Goal: Information Seeking & Learning: Learn about a topic

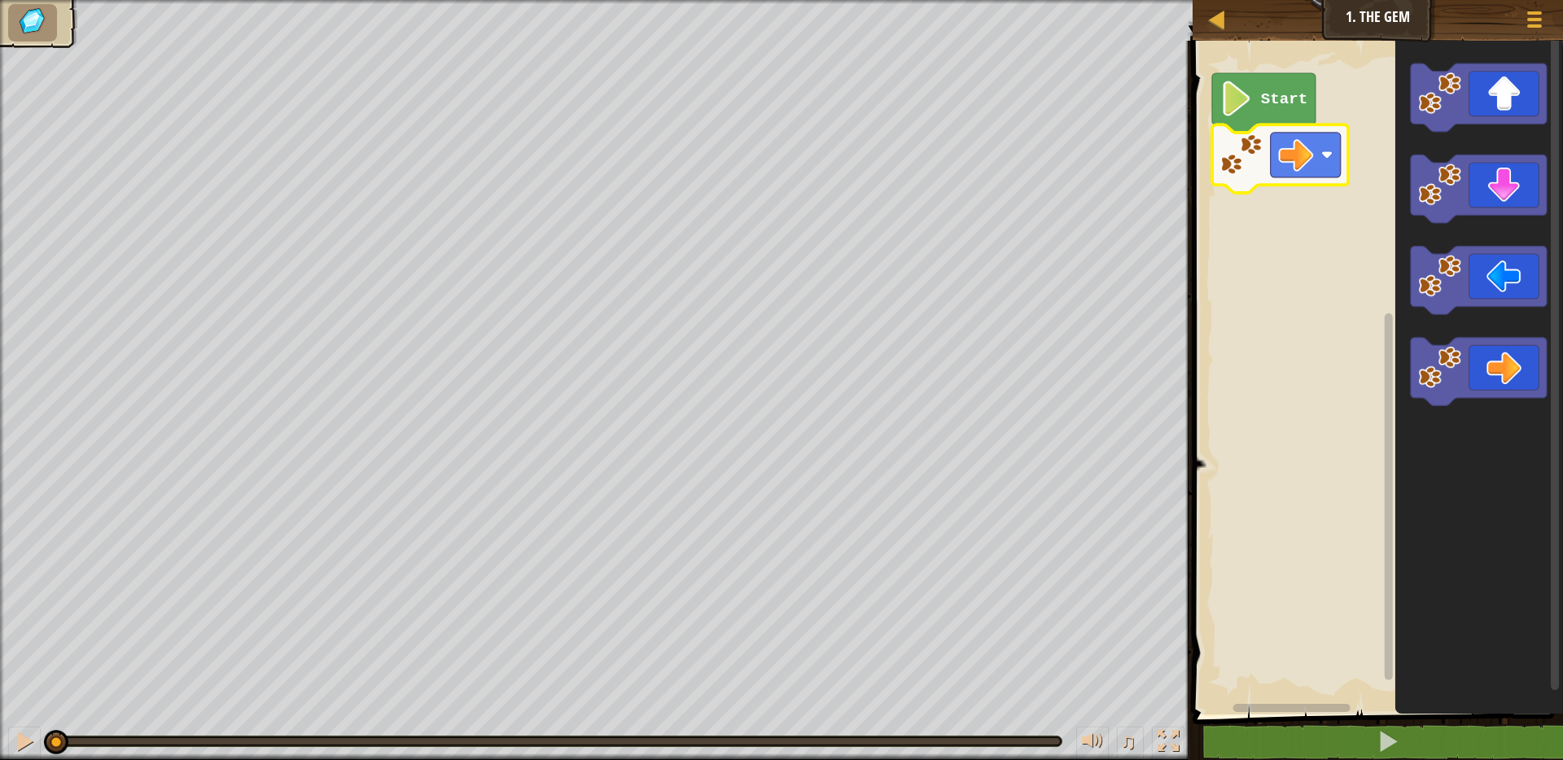
click at [1252, 79] on icon "Blockly Workspace" at bounding box center [1263, 102] width 103 height 59
click at [1248, 99] on image "Blockly Workspace" at bounding box center [1236, 98] width 33 height 35
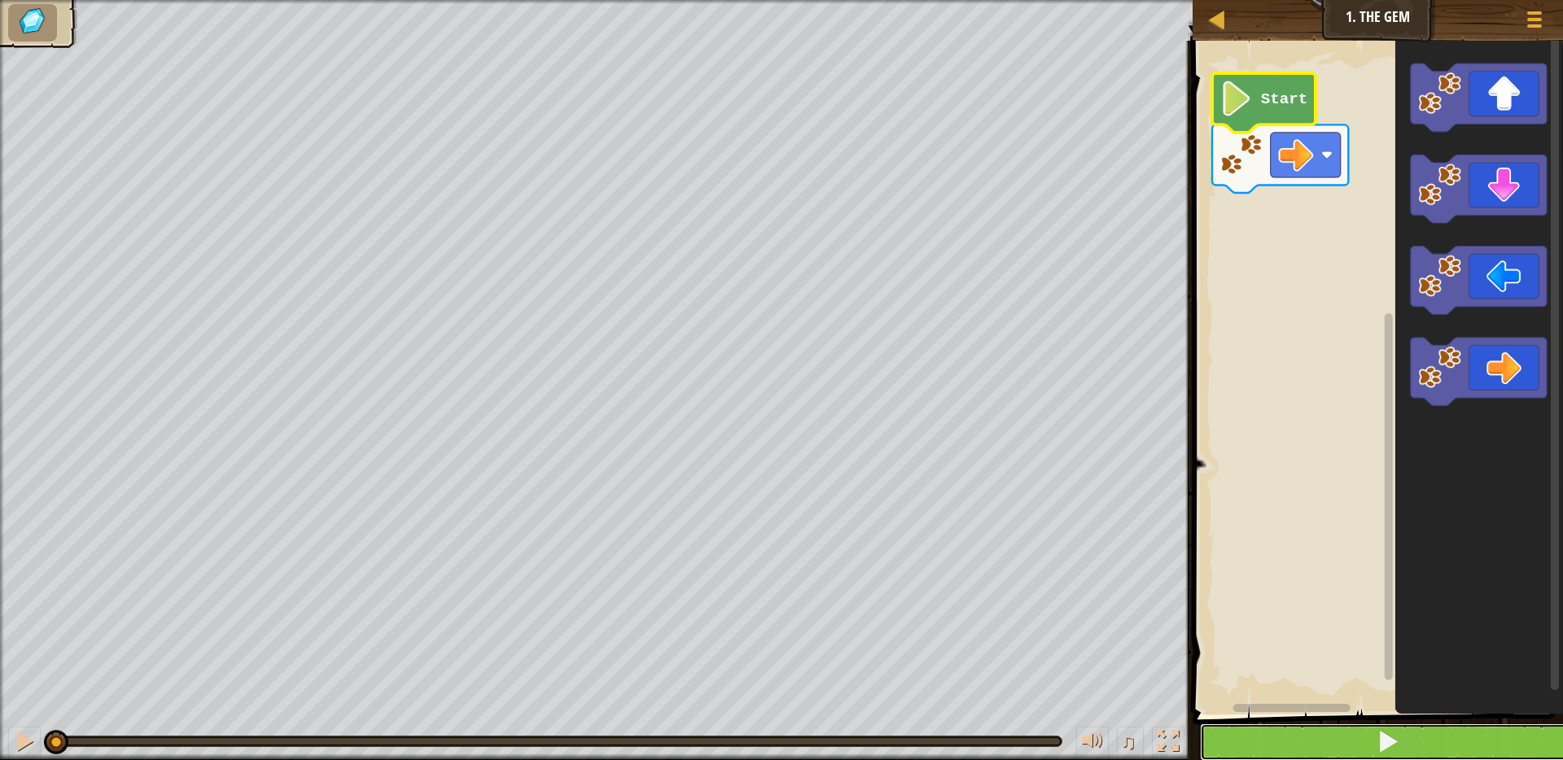
click at [1361, 744] on button at bounding box center [1387, 742] width 375 height 37
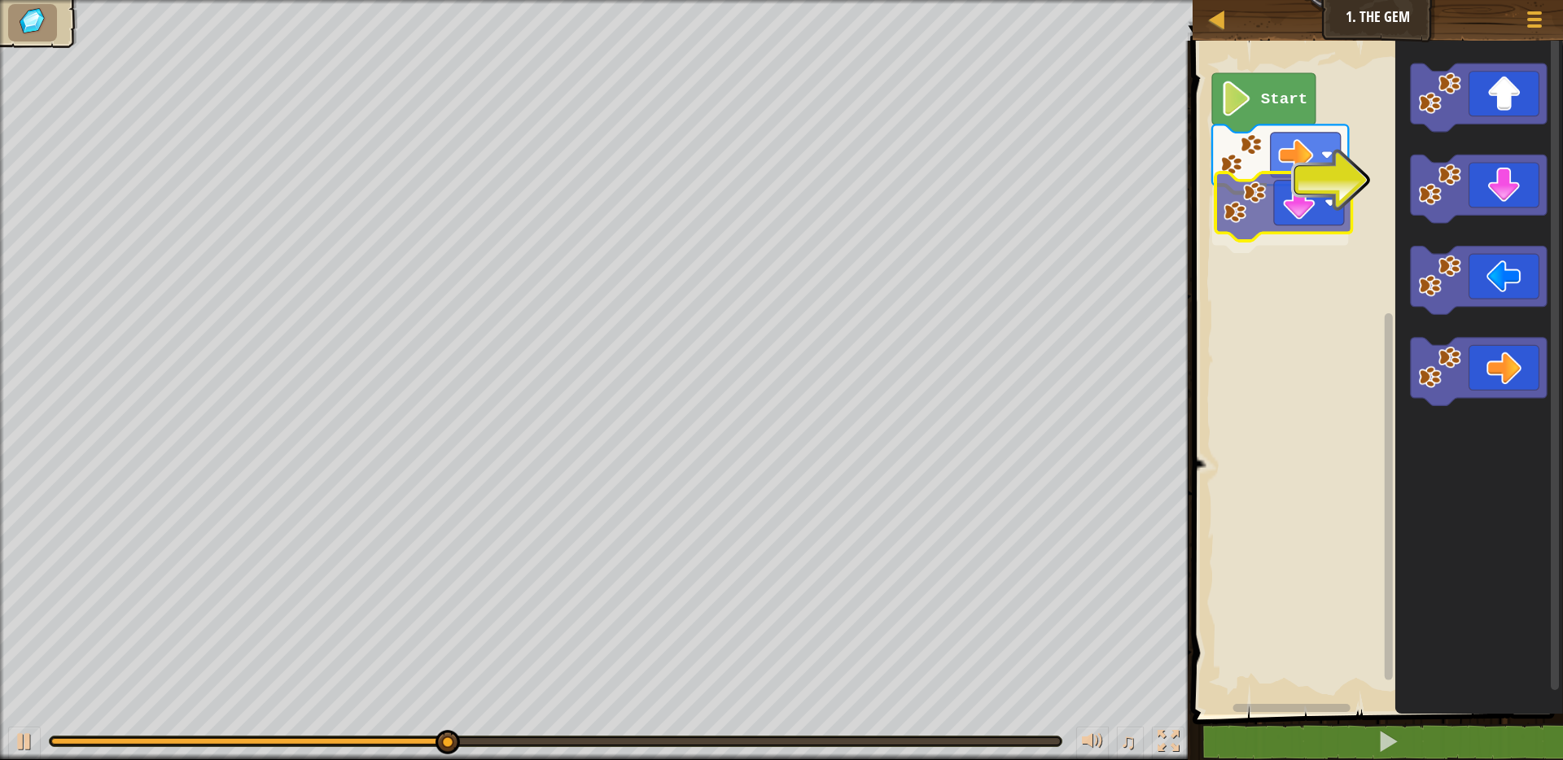
click at [1311, 234] on div "Start" at bounding box center [1375, 374] width 375 height 682
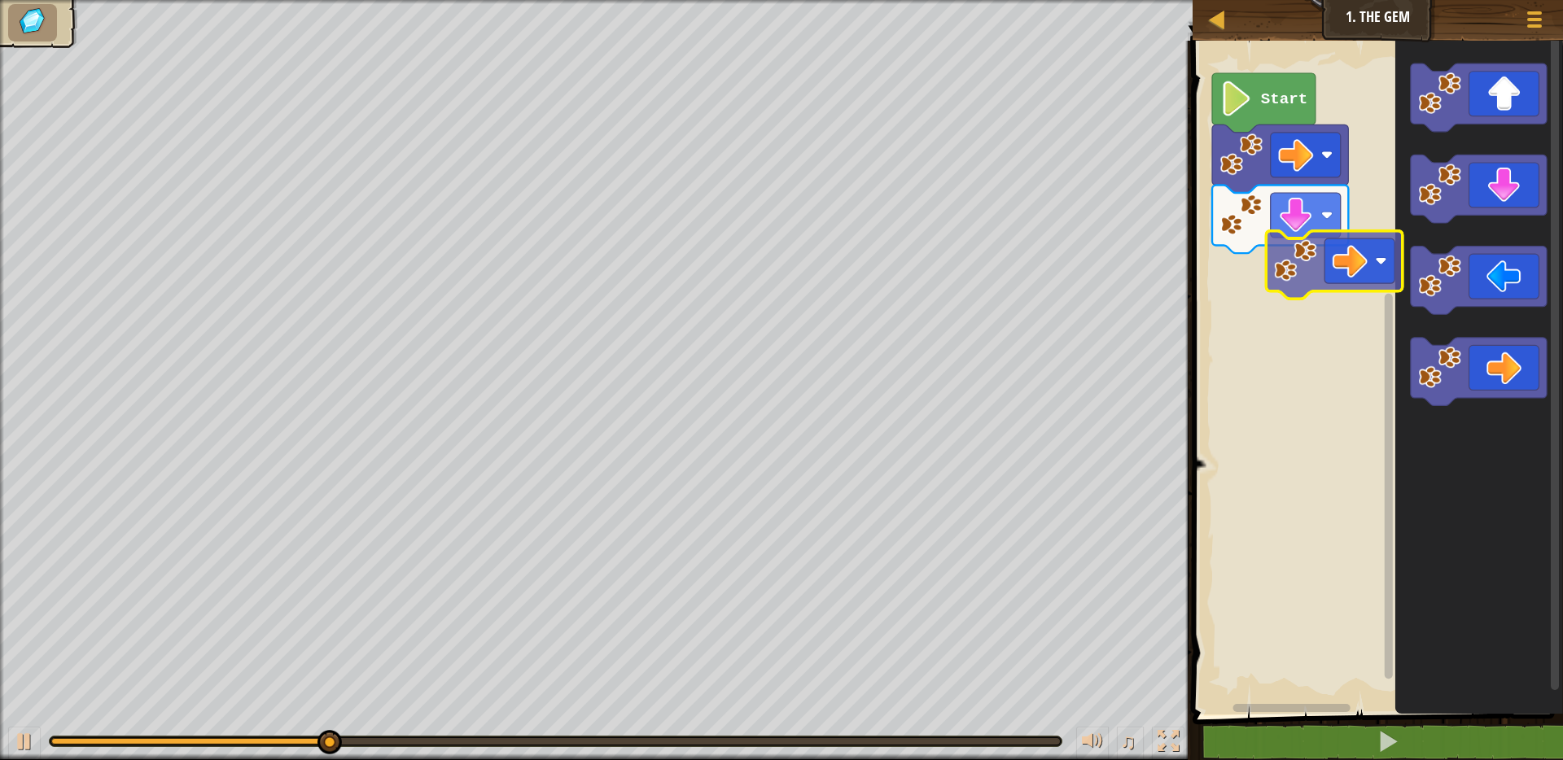
click at [1287, 293] on div "Start" at bounding box center [1375, 374] width 375 height 682
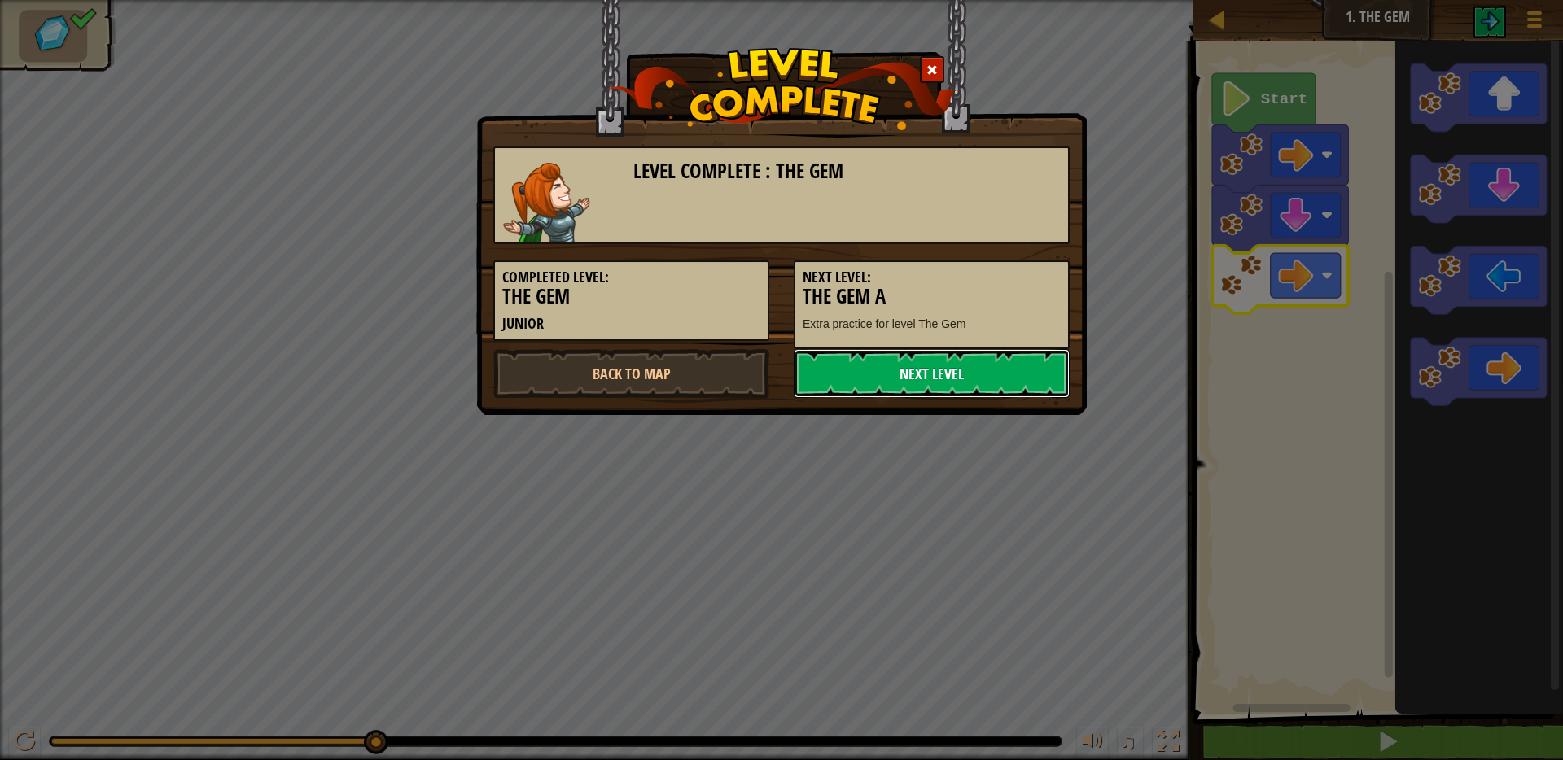
click at [870, 373] on link "Next Level" at bounding box center [932, 373] width 276 height 49
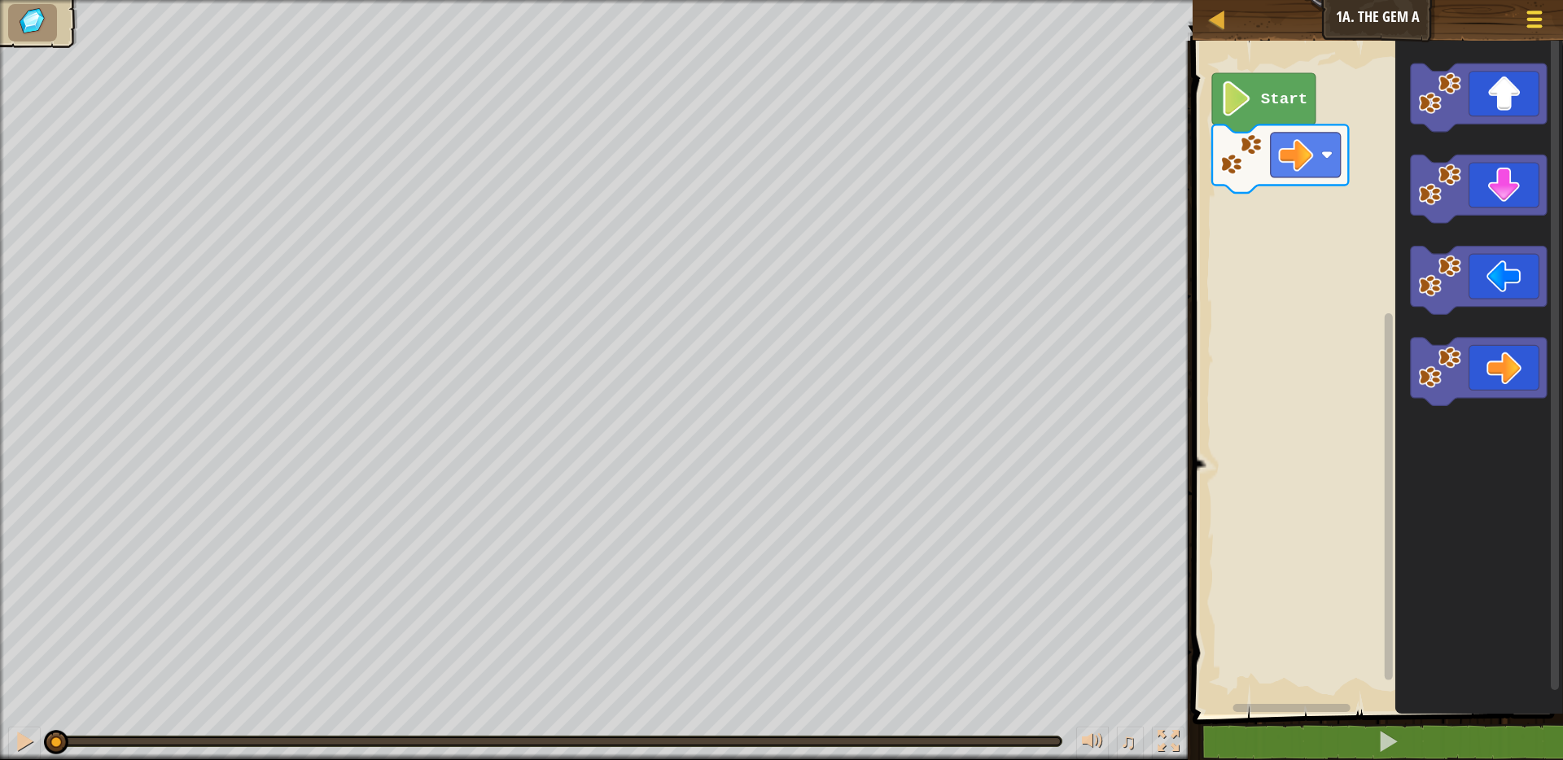
click at [1536, 11] on span at bounding box center [1534, 12] width 15 height 3
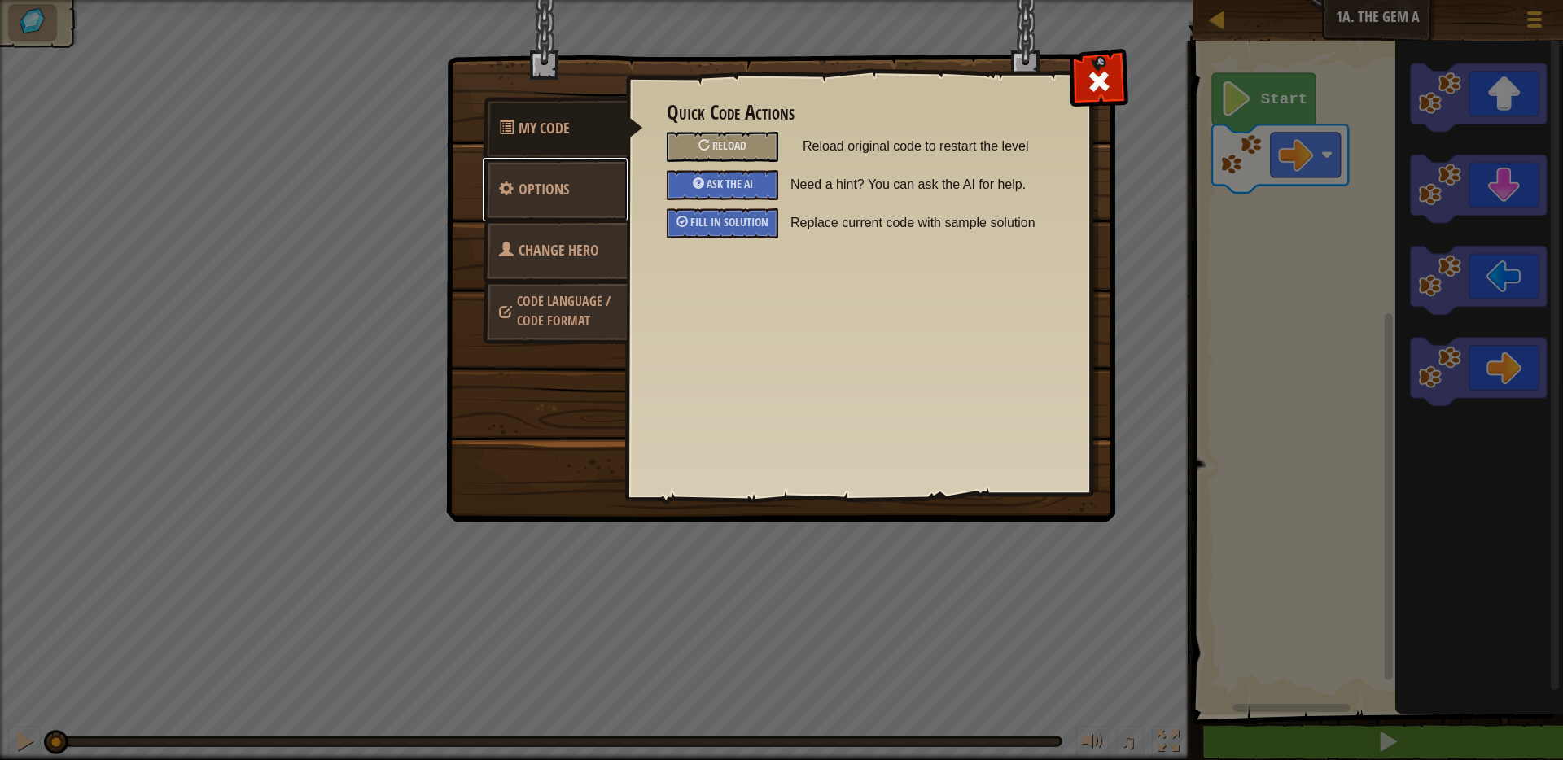
click at [595, 192] on link "Options" at bounding box center [555, 189] width 145 height 63
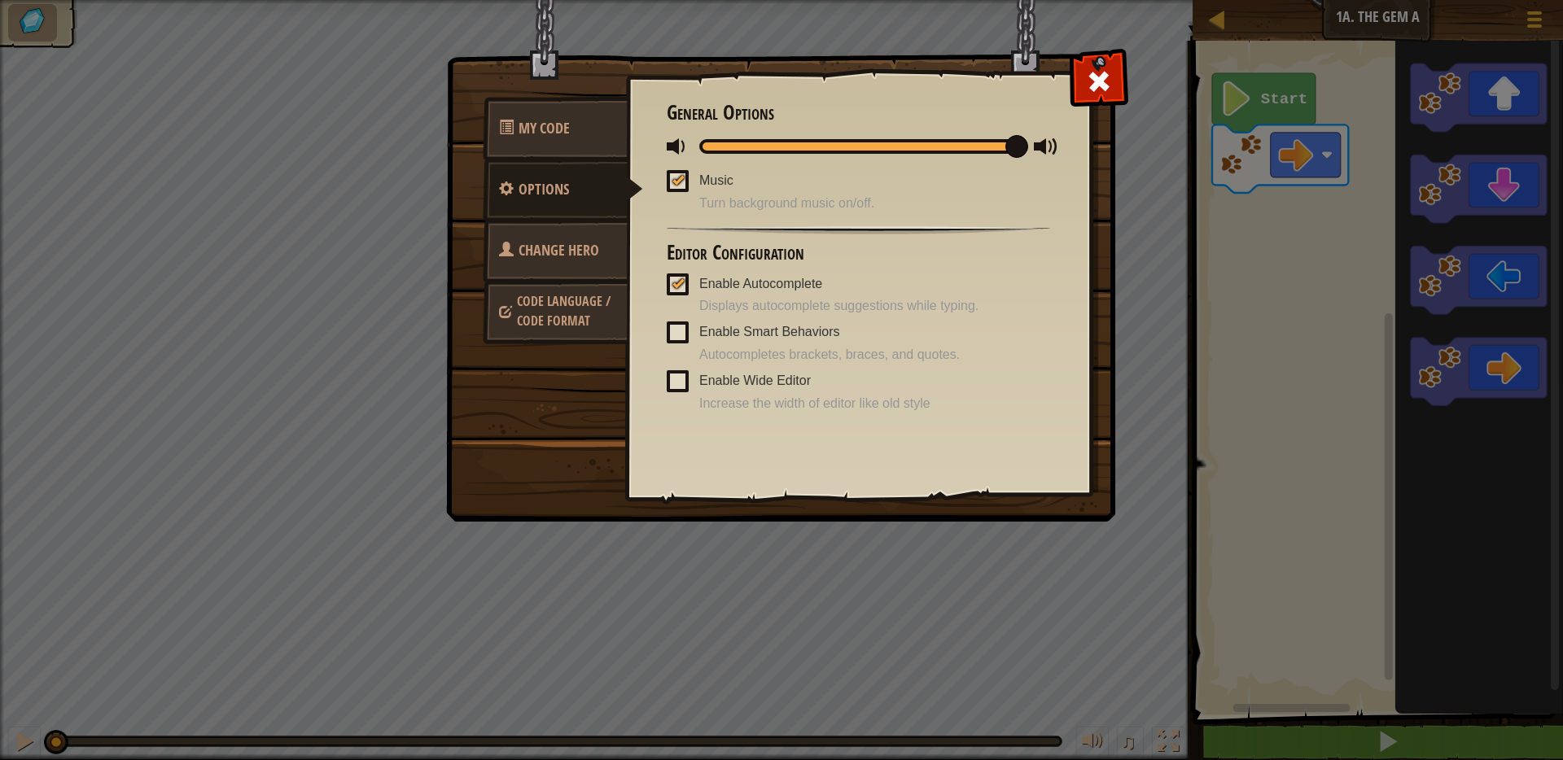
click at [567, 243] on span "Change Hero" at bounding box center [559, 250] width 81 height 20
